Goal: Use online tool/utility: Utilize a website feature to perform a specific function

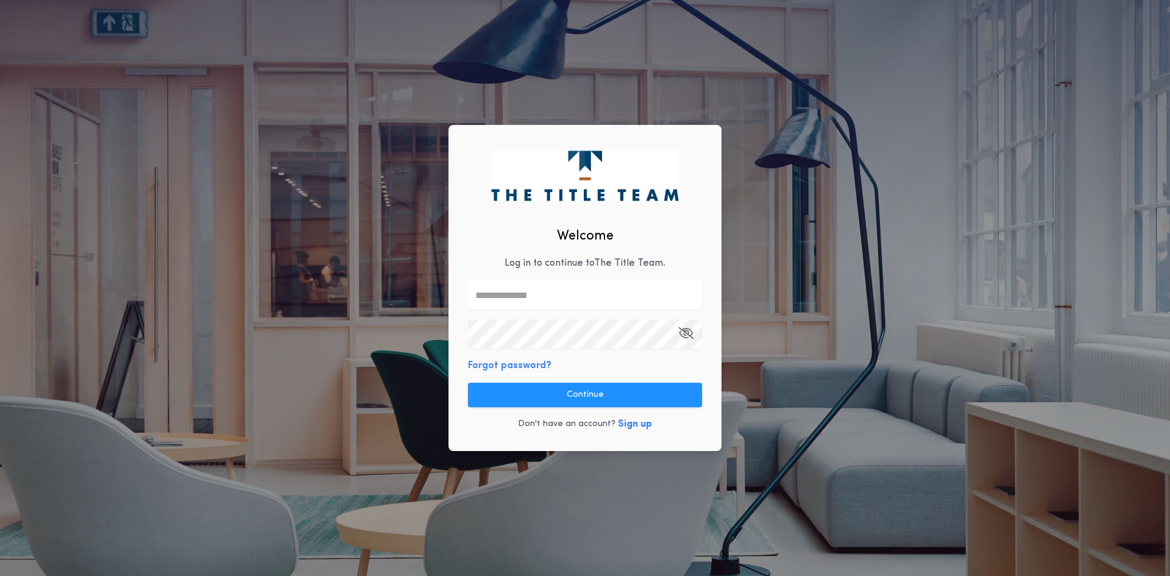
click at [523, 298] on input "text" at bounding box center [585, 294] width 234 height 29
type input "**********"
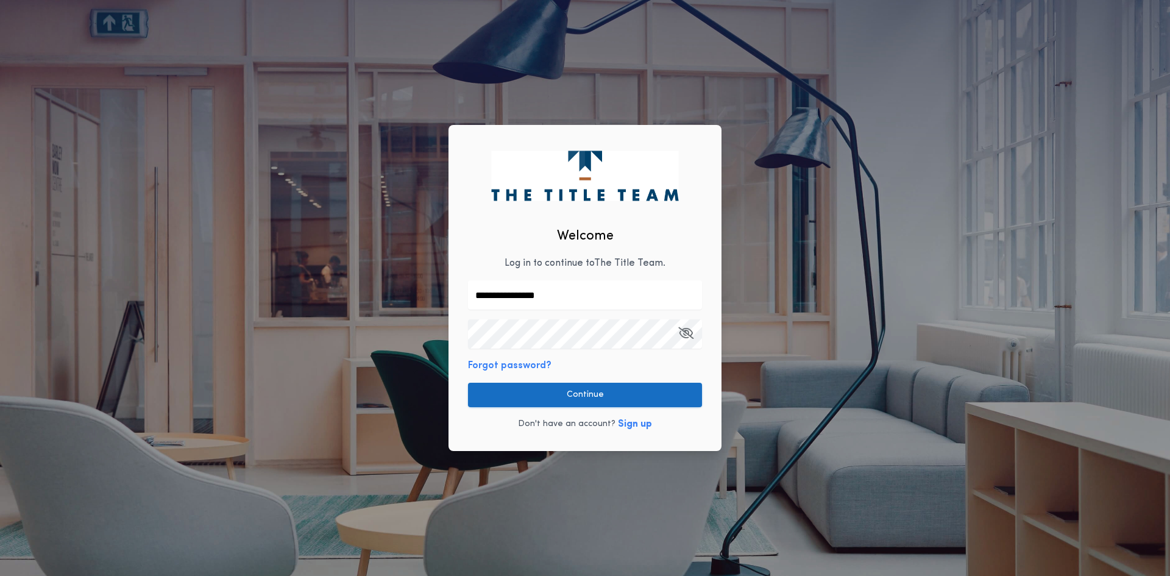
click at [641, 391] on button "Continue" at bounding box center [585, 395] width 234 height 24
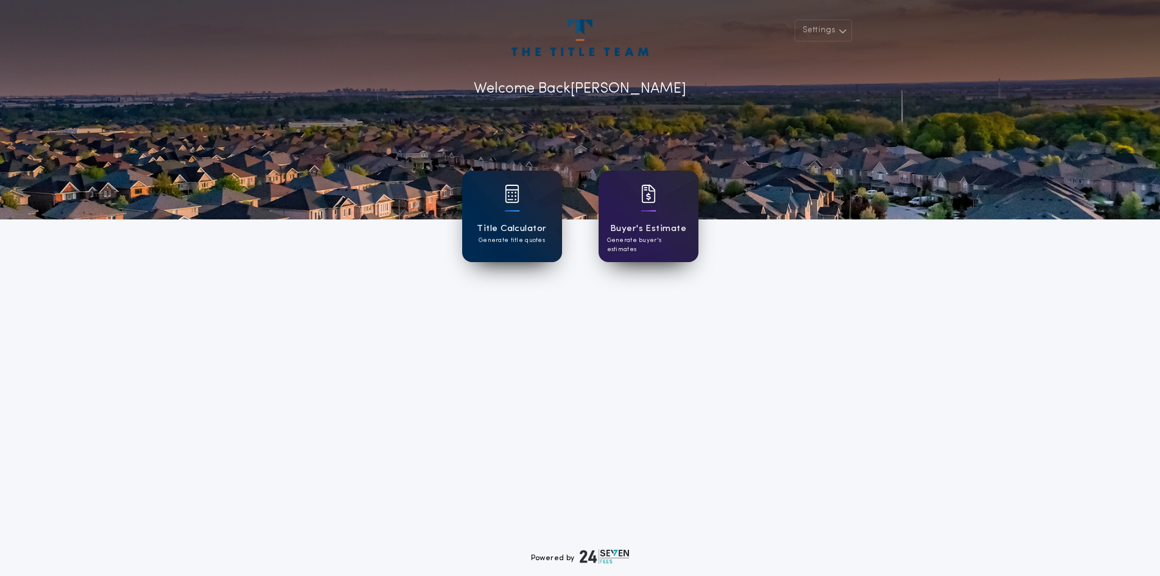
click at [520, 202] on div "Title Calculator Generate title quotes" at bounding box center [512, 216] width 100 height 91
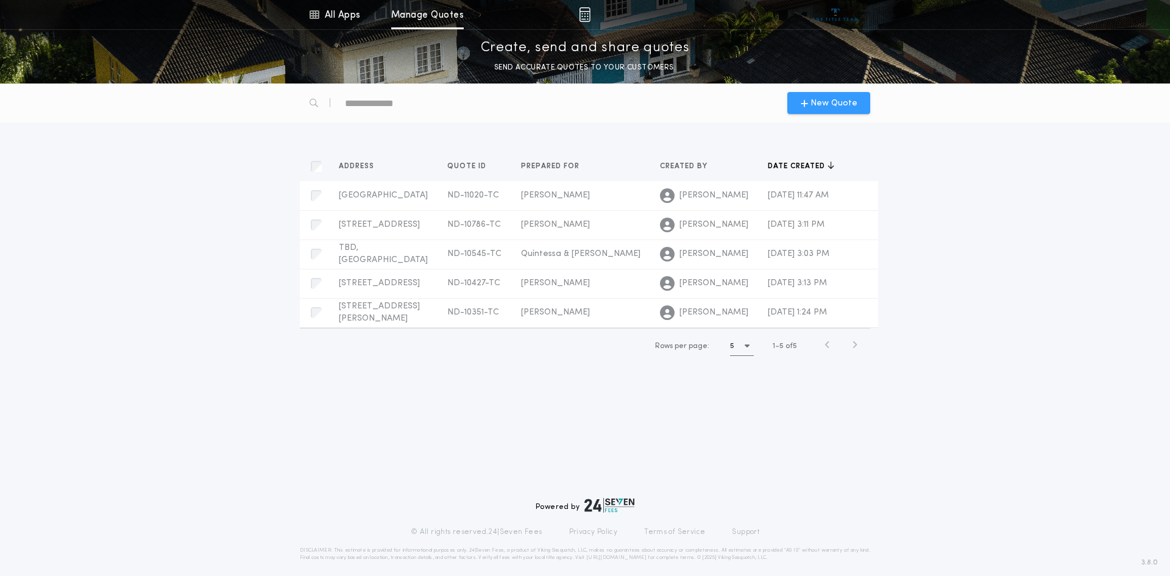
click at [841, 97] on span "New Quote" at bounding box center [833, 103] width 47 height 13
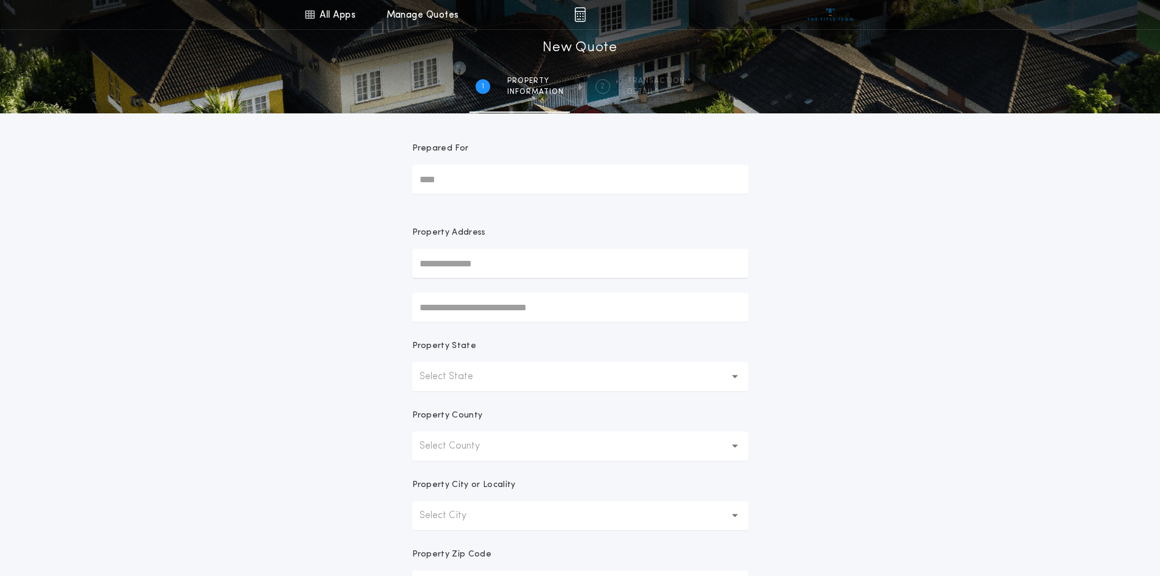
click at [487, 175] on input "Prepared For" at bounding box center [580, 178] width 336 height 29
type input "**********"
click at [473, 256] on input "text" at bounding box center [580, 263] width 336 height 29
type input "**********"
click at [735, 384] on button "Select State" at bounding box center [580, 376] width 336 height 29
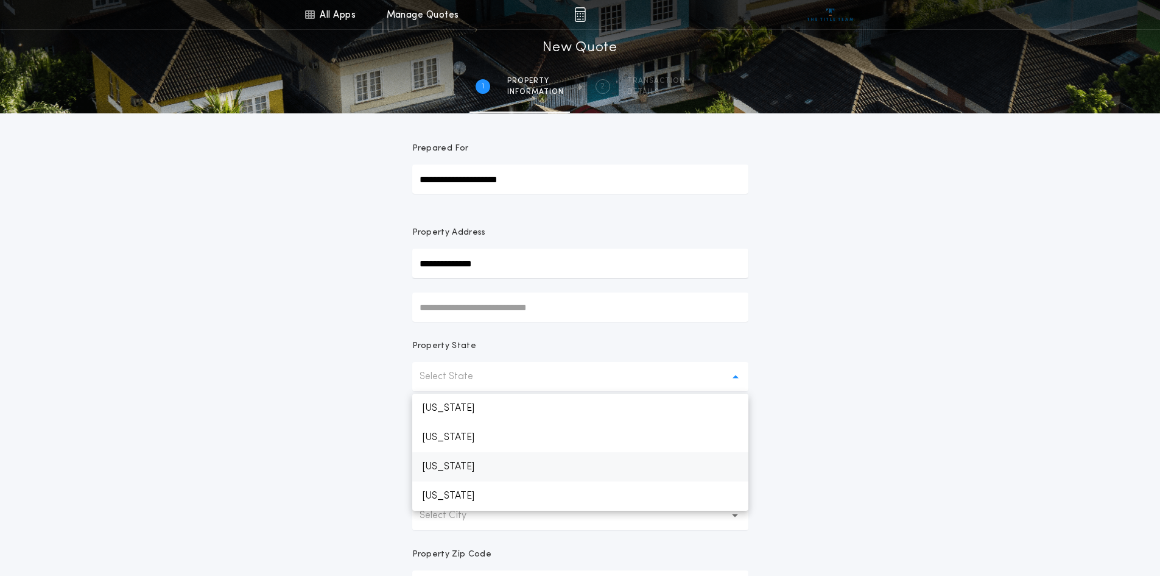
click at [450, 462] on p "[US_STATE]" at bounding box center [580, 466] width 336 height 29
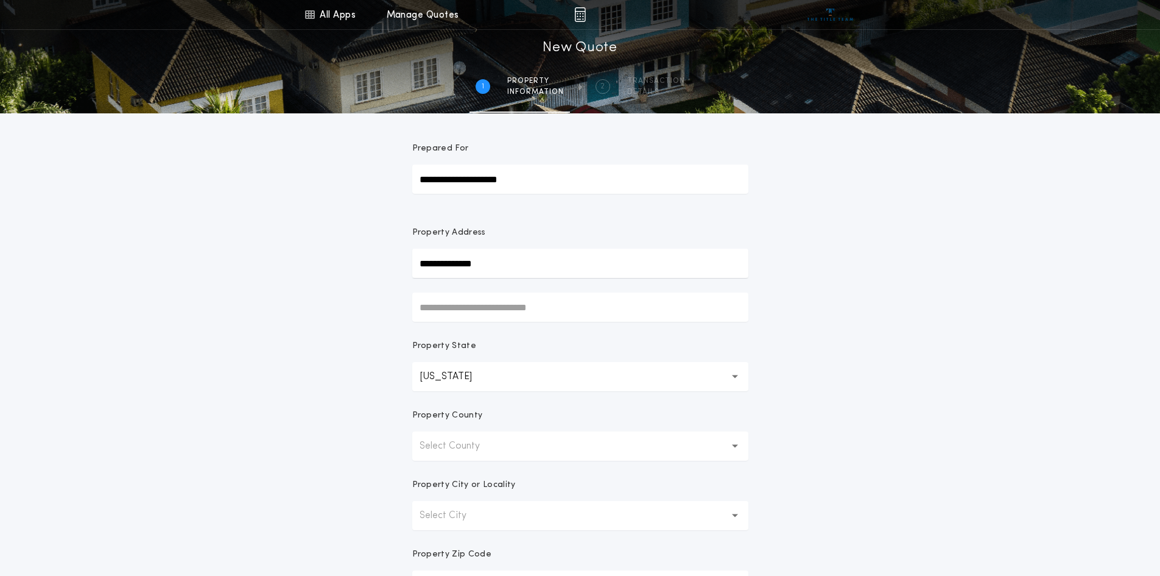
click at [738, 450] on button "Select County" at bounding box center [580, 445] width 336 height 29
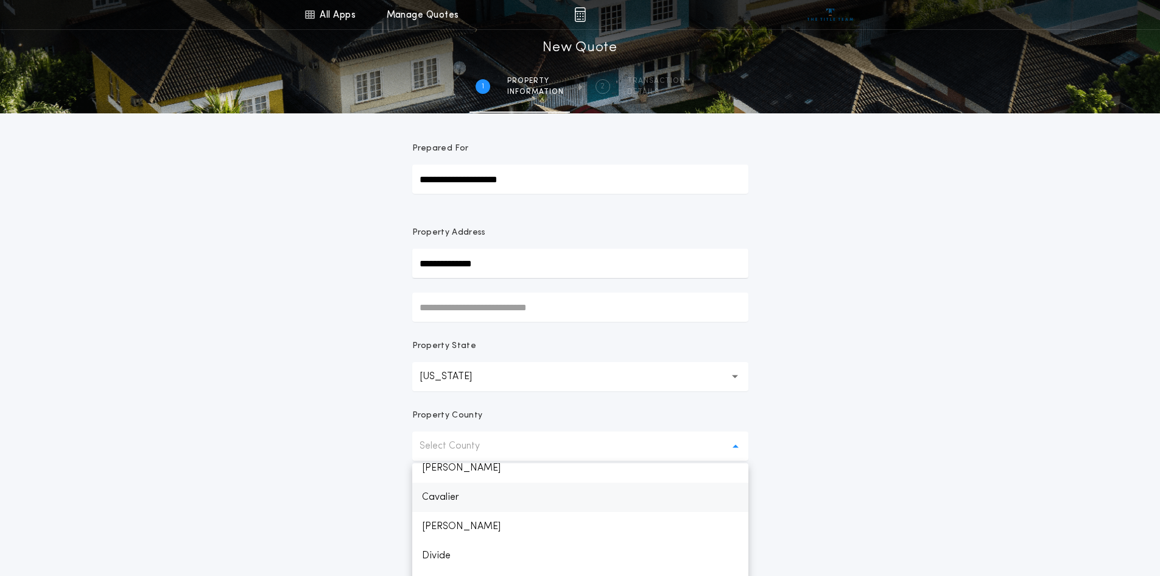
scroll to position [122, 0]
click at [458, 554] on p "Burleigh" at bounding box center [580, 560] width 336 height 29
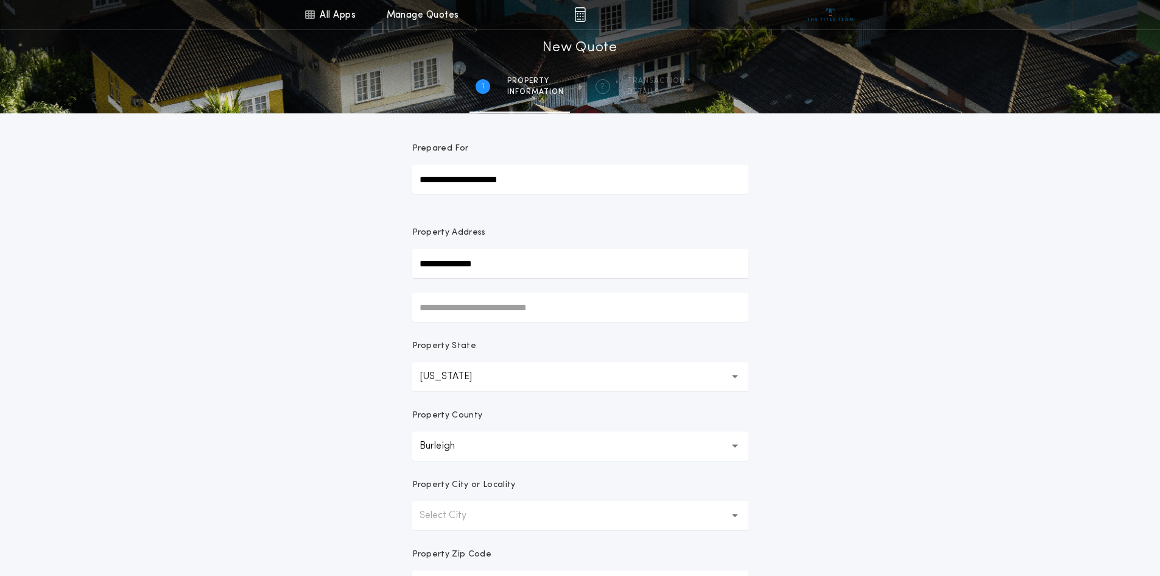
click at [736, 521] on button "Select City" at bounding box center [580, 515] width 336 height 29
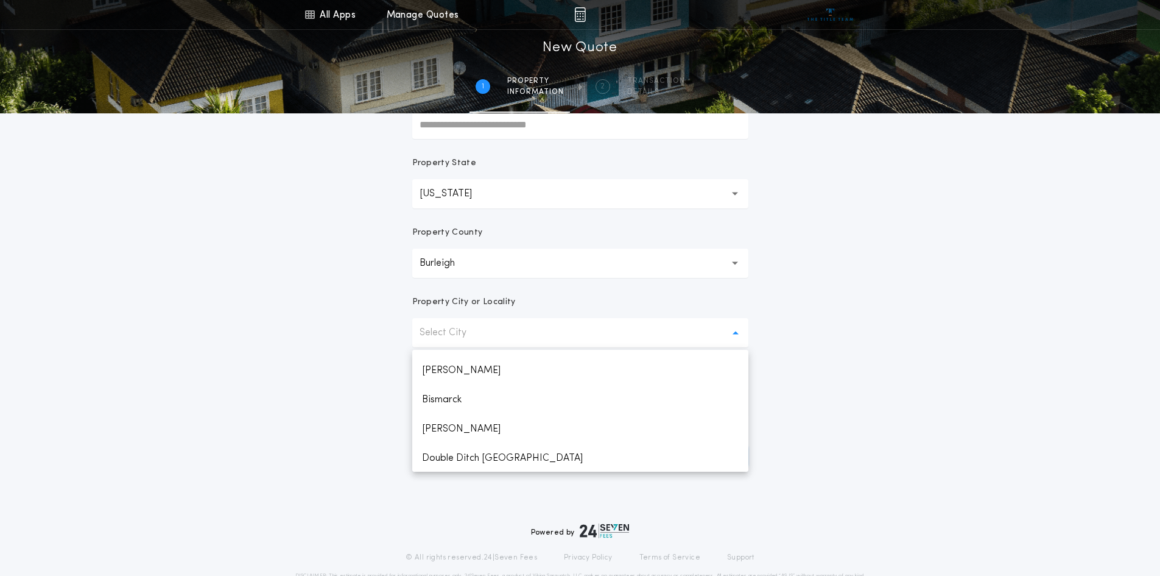
scroll to position [89, 0]
click at [463, 396] on p "Bismarck" at bounding box center [580, 392] width 336 height 29
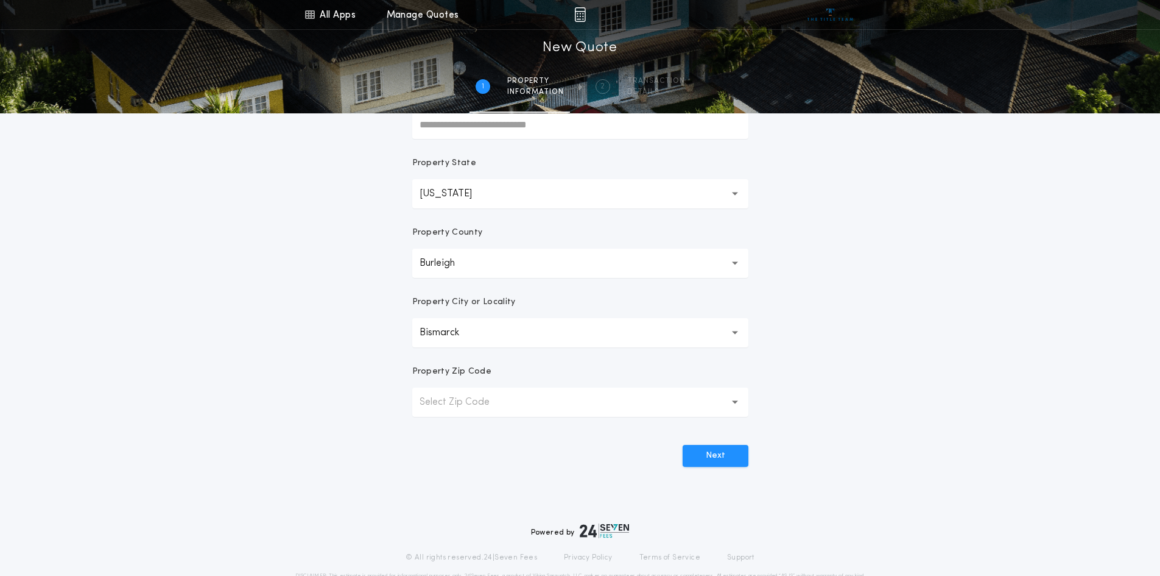
click at [739, 396] on button "Select Zip Code" at bounding box center [580, 401] width 336 height 29
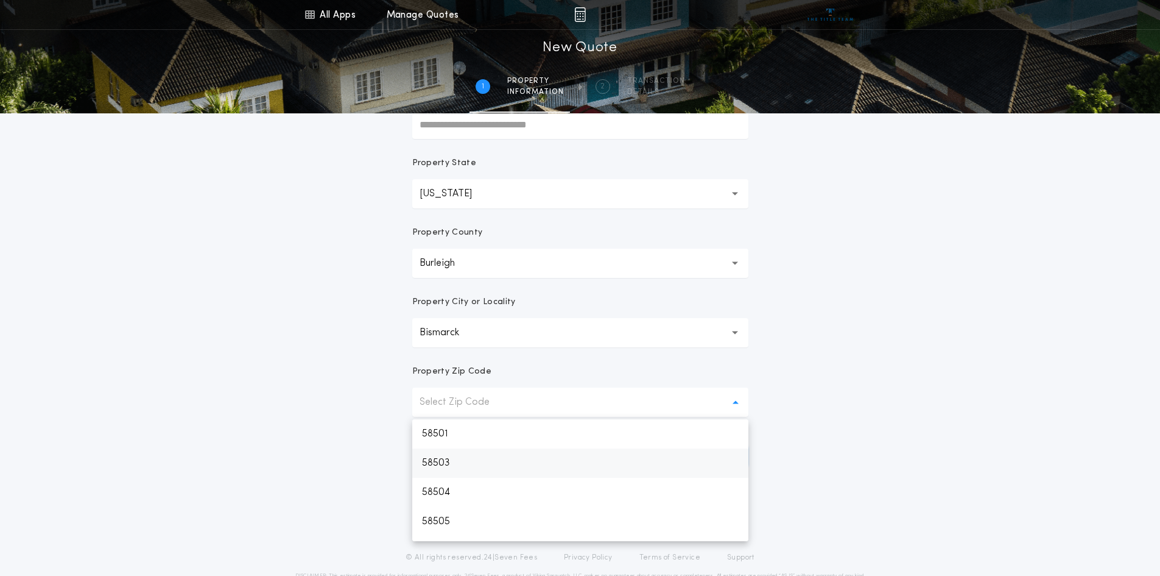
click at [439, 465] on p "58503" at bounding box center [580, 462] width 336 height 29
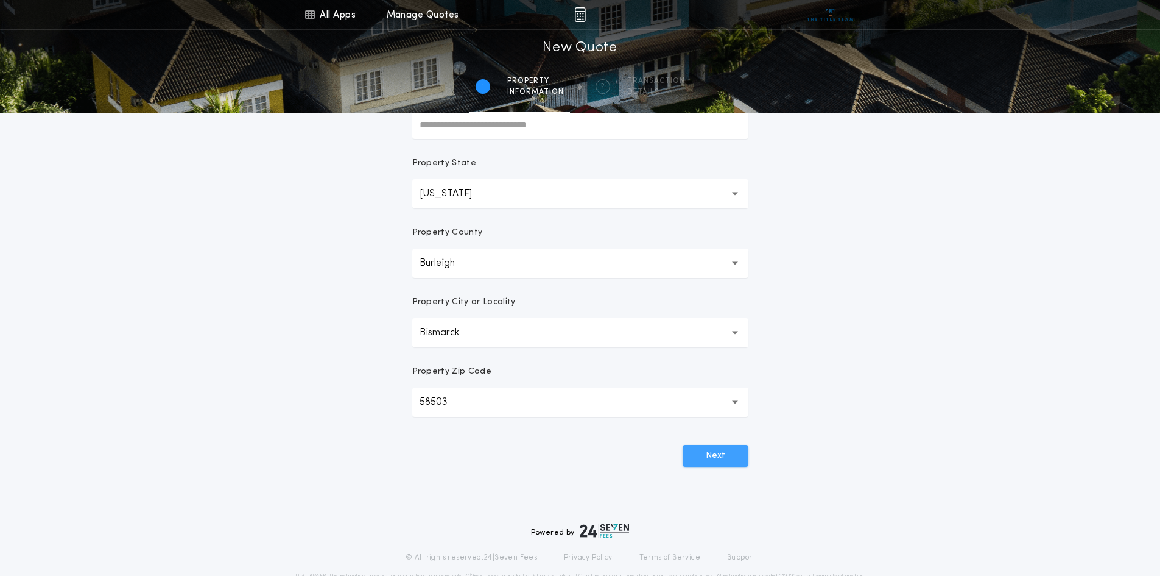
click at [724, 459] on button "Next" at bounding box center [716, 456] width 66 height 22
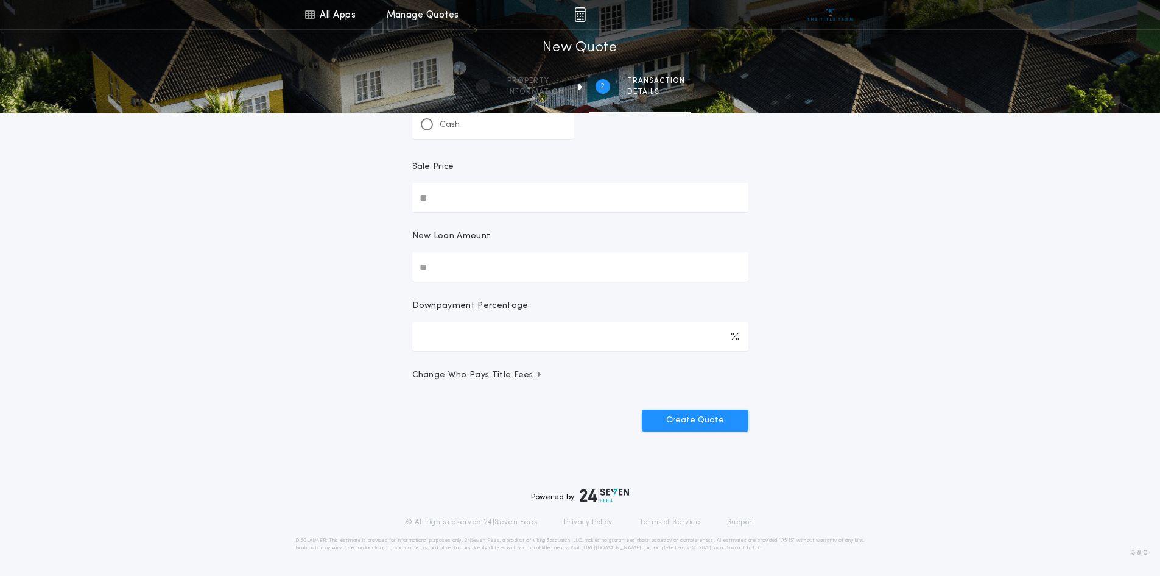
scroll to position [0, 0]
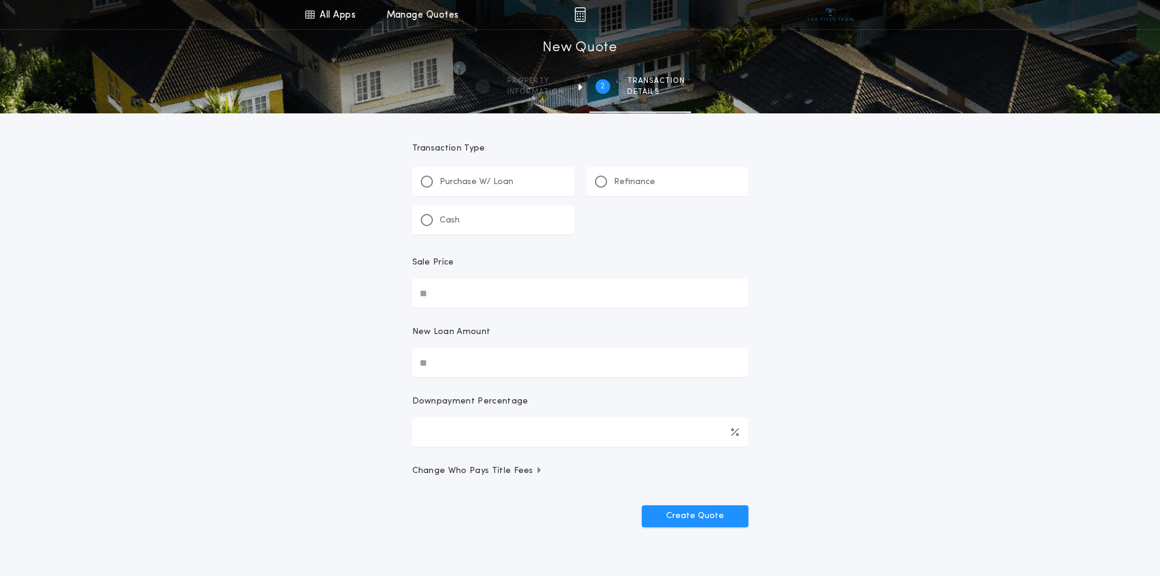
click at [660, 180] on div "Refinance" at bounding box center [668, 181] width 162 height 29
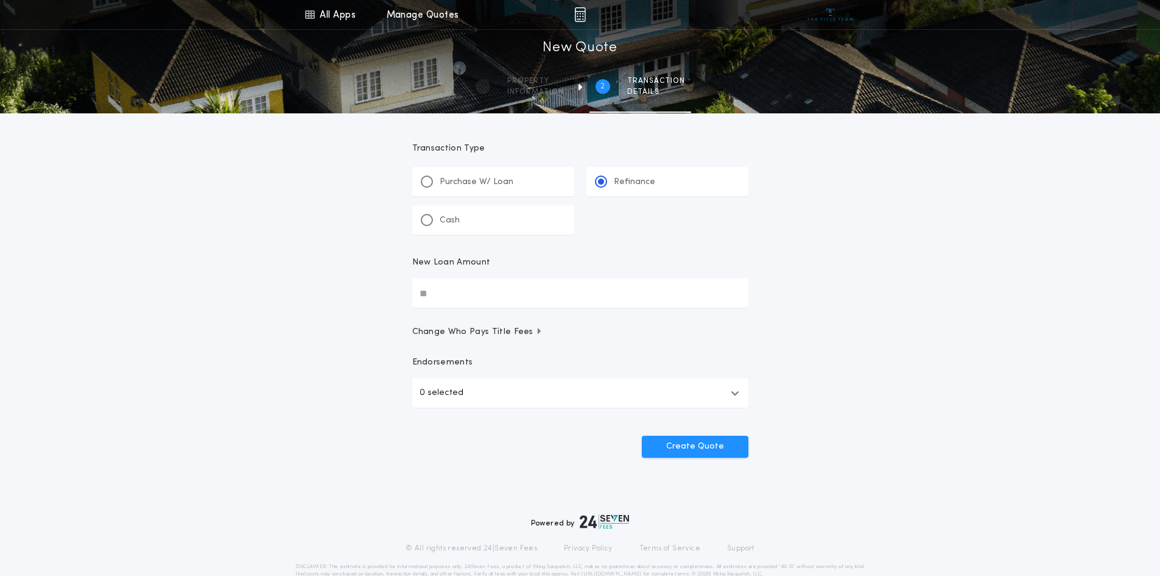
drag, startPoint x: 437, startPoint y: 290, endPoint x: 288, endPoint y: 285, distance: 148.7
click at [288, 285] on div "All Apps Title Calculator Buyer's Estimate Menu All Apps Manage Quotes 2 /2 New…" at bounding box center [580, 252] width 1160 height 504
type input "********"
click at [701, 447] on button "Create Quote" at bounding box center [695, 447] width 107 height 22
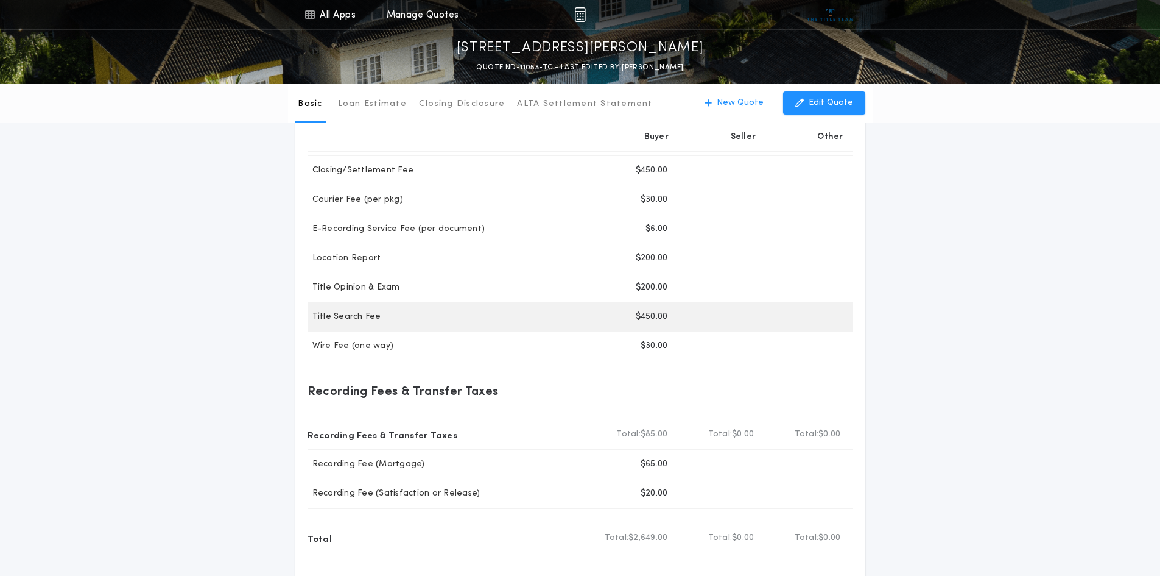
scroll to position [122, 0]
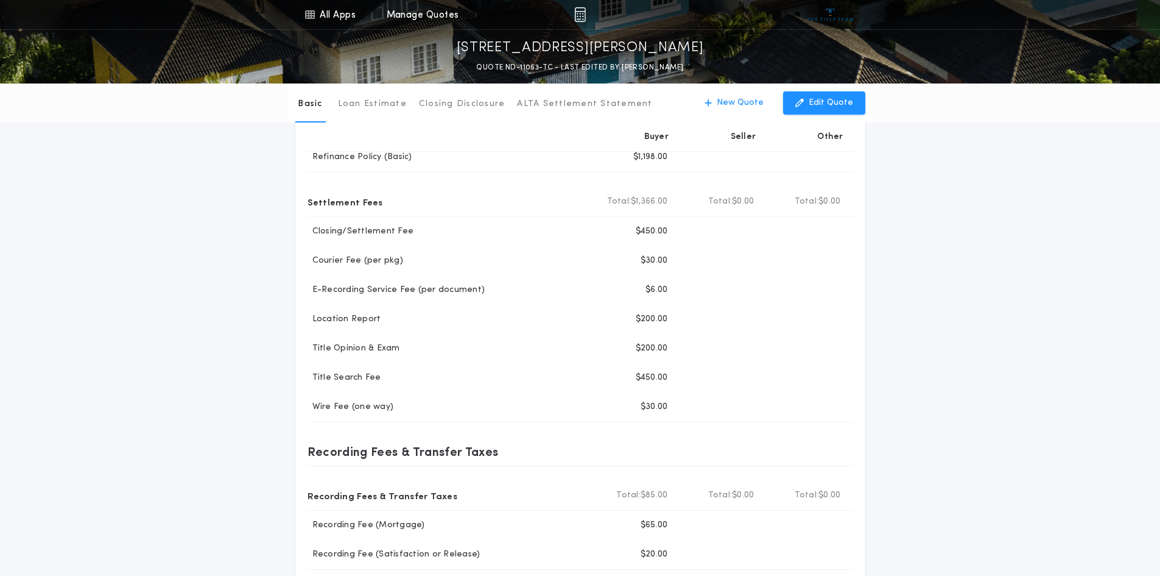
click at [1084, 288] on div "Basic Loan Estimate Closing Disclosure ALTA Settlement Statement Basic New Quot…" at bounding box center [580, 311] width 1160 height 699
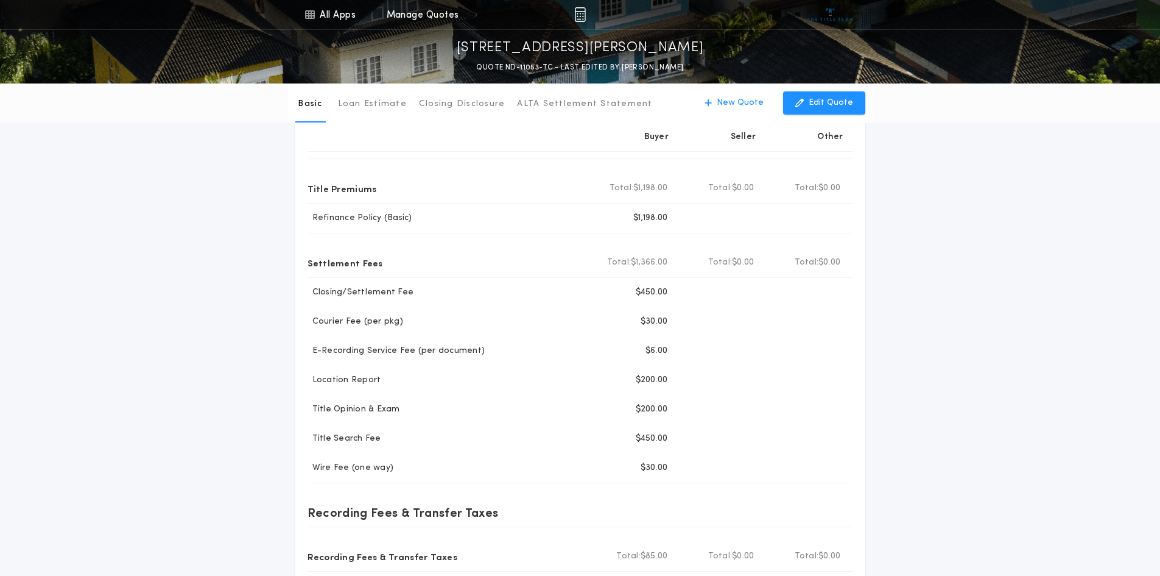
scroll to position [0, 0]
